Goal: Contribute content: Add original content to the website for others to see

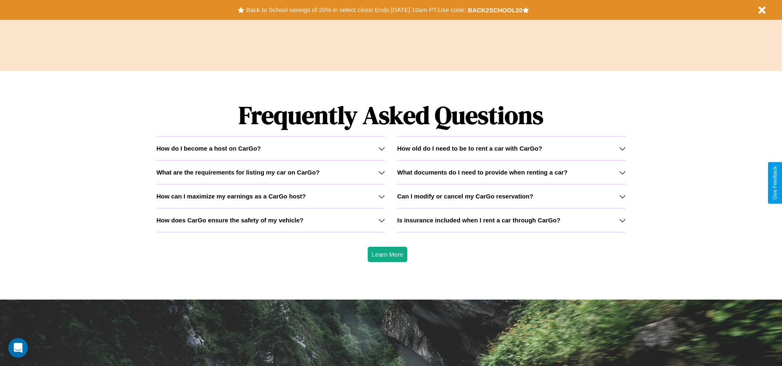
scroll to position [1182, 0]
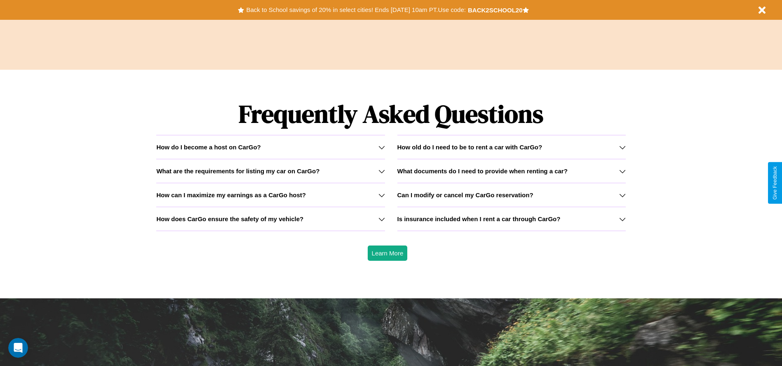
click at [511, 171] on h3 "What documents do I need to provide when renting a car?" at bounding box center [482, 170] width 170 height 7
click at [270, 218] on h3 "How does CarGo ensure the safety of my vehicle?" at bounding box center [229, 218] width 147 height 7
click at [511, 171] on h3 "What documents do I need to provide when renting a car?" at bounding box center [482, 170] width 170 height 7
click at [511, 195] on h3 "Can I modify or cancel my CarGo reservation?" at bounding box center [465, 194] width 136 height 7
click at [381, 218] on icon at bounding box center [381, 219] width 7 height 7
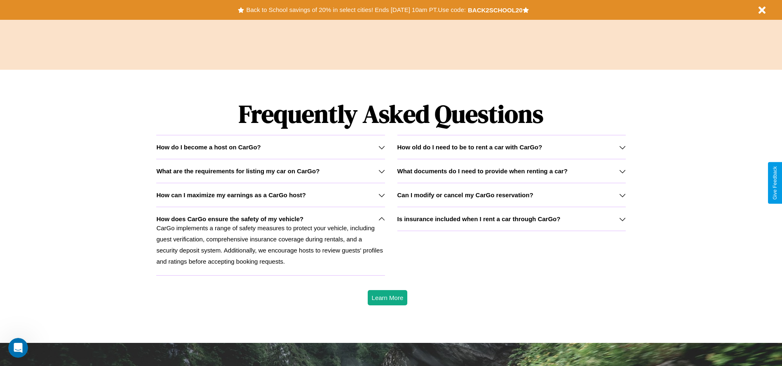
click at [270, 171] on h3 "What are the requirements for listing my car on CarGo?" at bounding box center [237, 170] width 163 height 7
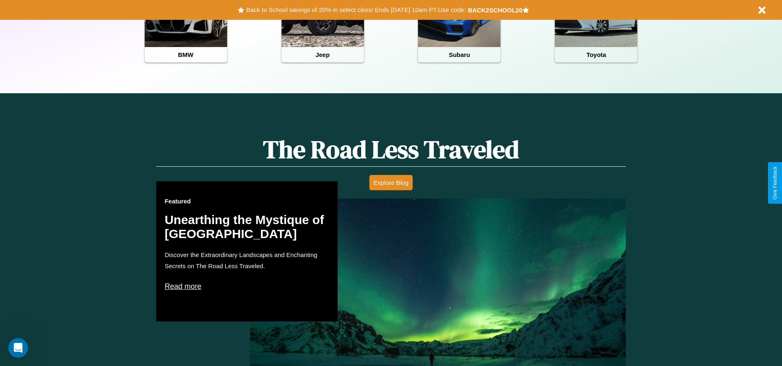
scroll to position [367, 0]
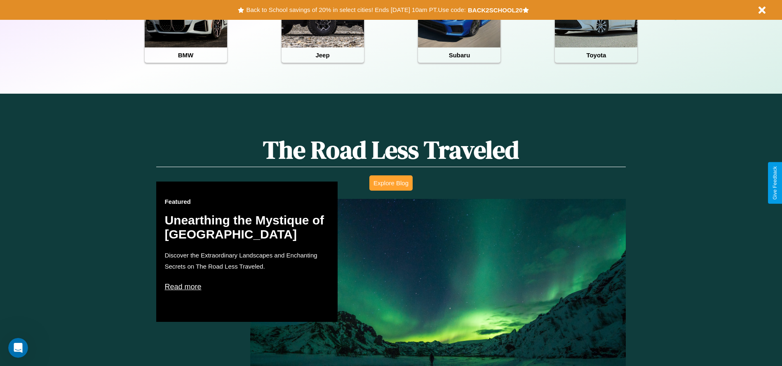
click at [391, 183] on button "Explore Blog" at bounding box center [390, 182] width 43 height 15
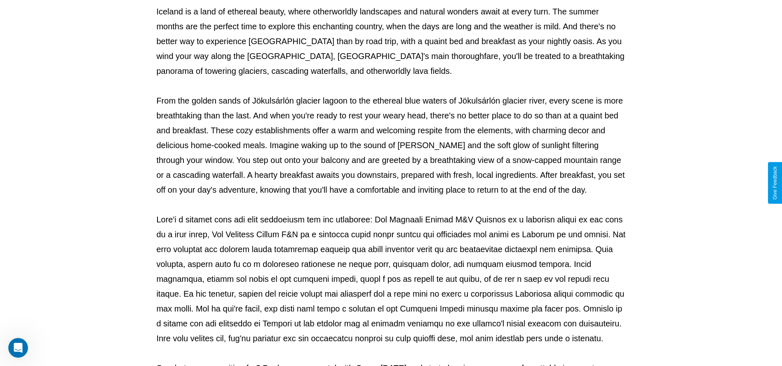
scroll to position [273, 0]
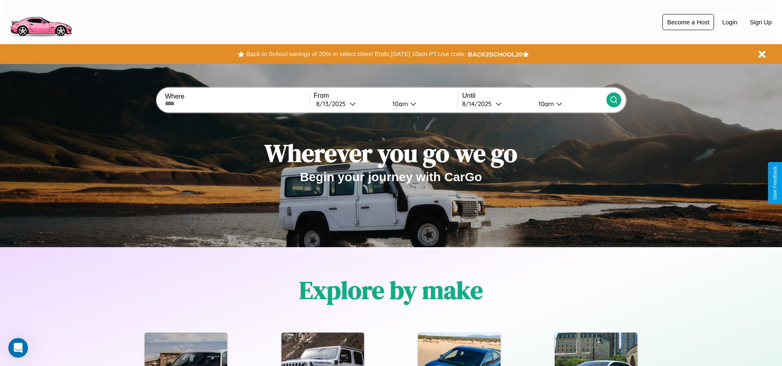
click at [688, 22] on button "Become a Host" at bounding box center [688, 22] width 52 height 16
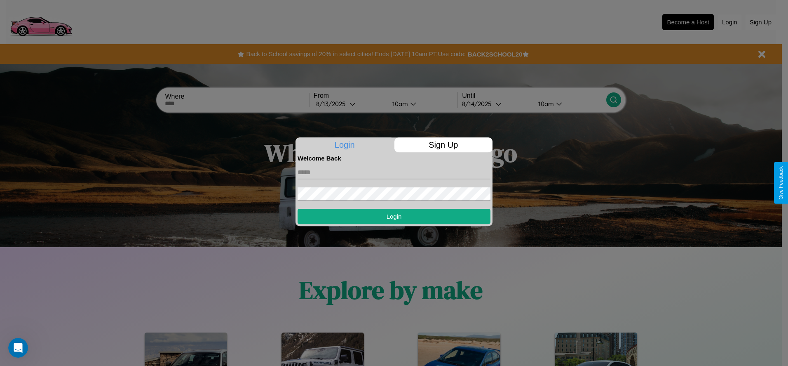
click at [443, 145] on p "Sign Up" at bounding box center [443, 144] width 98 height 15
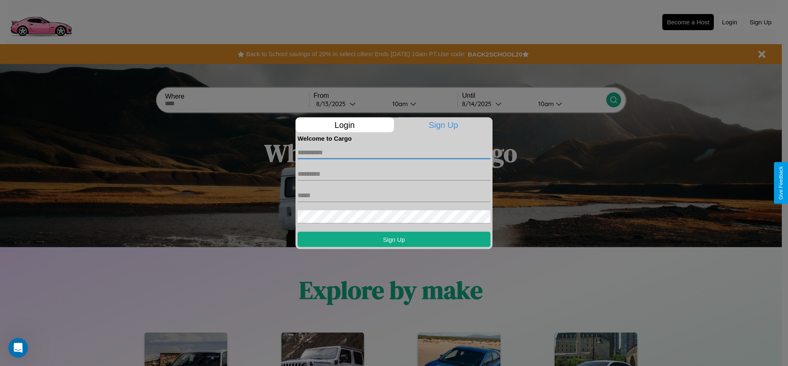
click at [394, 152] on input "text" at bounding box center [394, 151] width 193 height 13
type input "****"
click at [394, 173] on input "text" at bounding box center [394, 173] width 193 height 13
type input "********"
click at [394, 195] on input "text" at bounding box center [394, 194] width 193 height 13
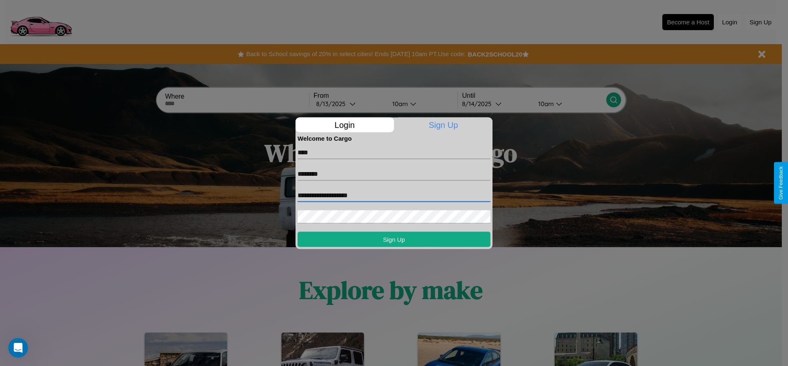
type input "**********"
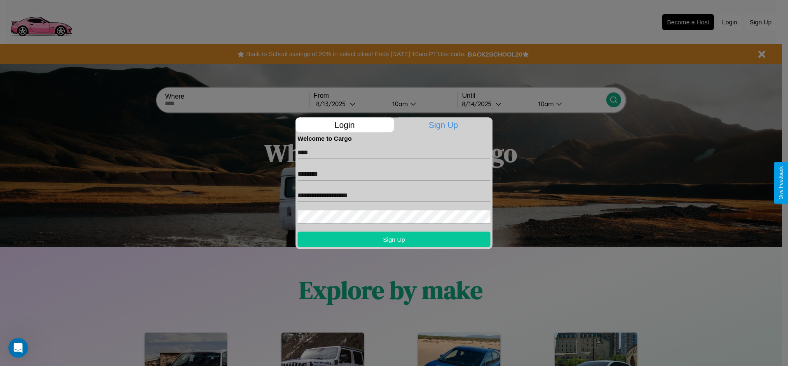
click at [394, 239] on button "Sign Up" at bounding box center [394, 238] width 193 height 15
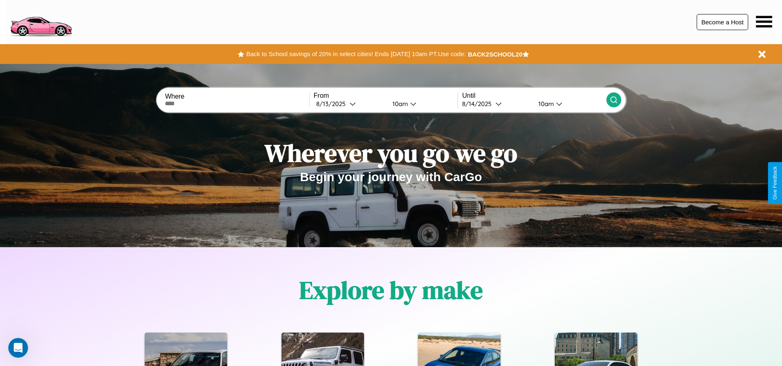
click at [722, 22] on button "Become a Host" at bounding box center [722, 22] width 52 height 16
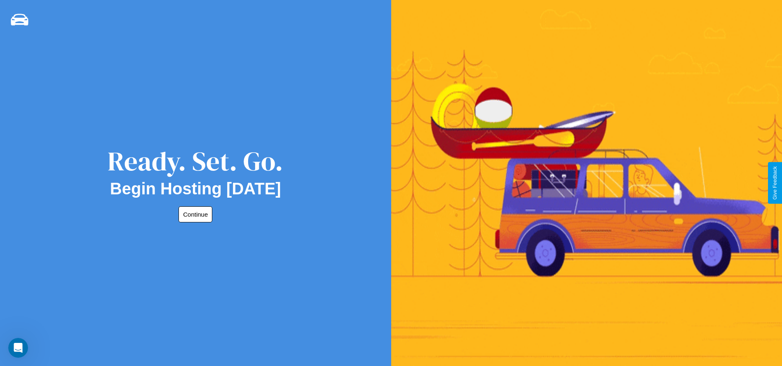
click at [194, 214] on button "Continue" at bounding box center [195, 214] width 34 height 16
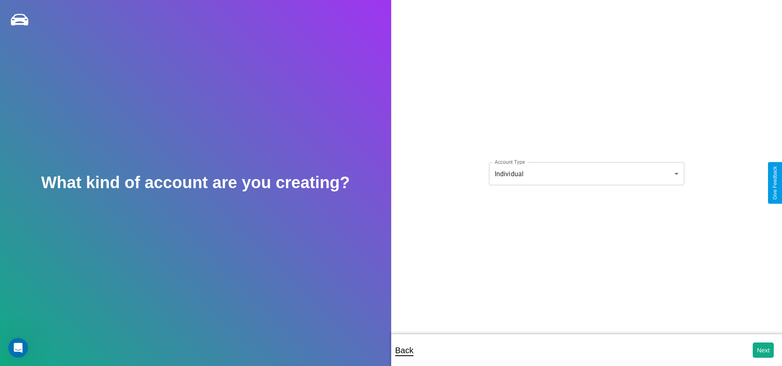
click at [586, 173] on body "**********" at bounding box center [391, 188] width 782 height 377
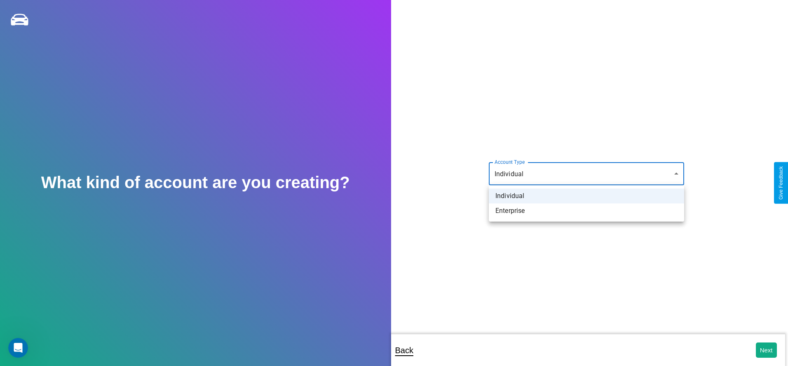
click at [586, 196] on li "Individual" at bounding box center [586, 195] width 195 height 15
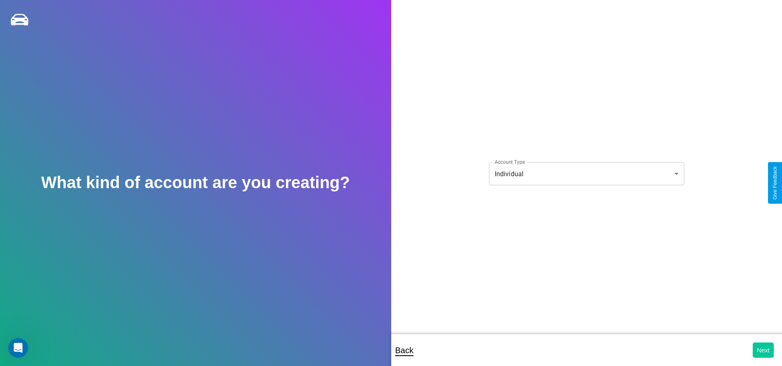
click at [763, 349] on button "Next" at bounding box center [762, 349] width 21 height 15
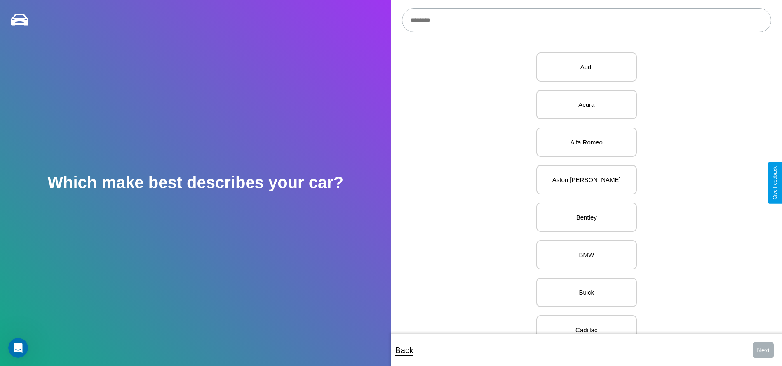
click at [586, 20] on input "text" at bounding box center [586, 20] width 369 height 24
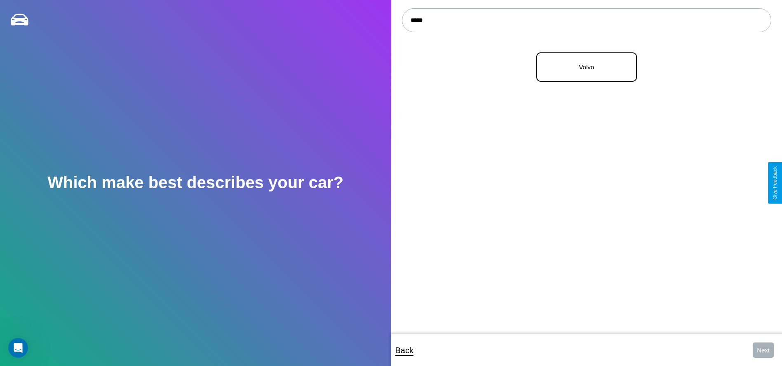
type input "*****"
click at [583, 67] on p "Volvo" at bounding box center [586, 66] width 82 height 11
click at [763, 349] on button "Next" at bounding box center [762, 349] width 21 height 15
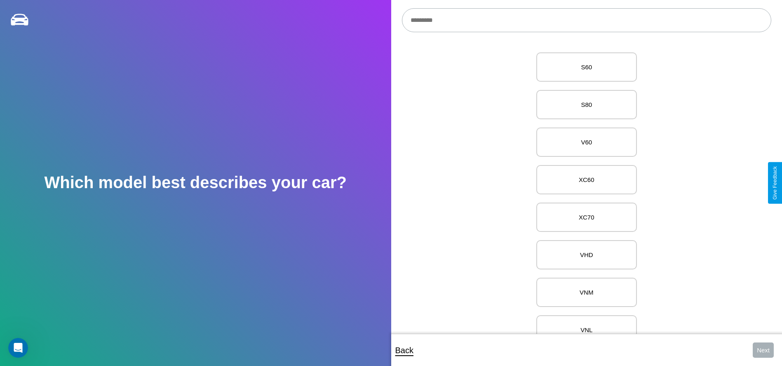
click at [586, 20] on input "text" at bounding box center [586, 20] width 369 height 24
type input "**********"
click at [583, 67] on p "F12 w/F7 Cab" at bounding box center [586, 66] width 82 height 11
click at [763, 349] on button "Next" at bounding box center [762, 349] width 21 height 15
